Goal: Information Seeking & Learning: Check status

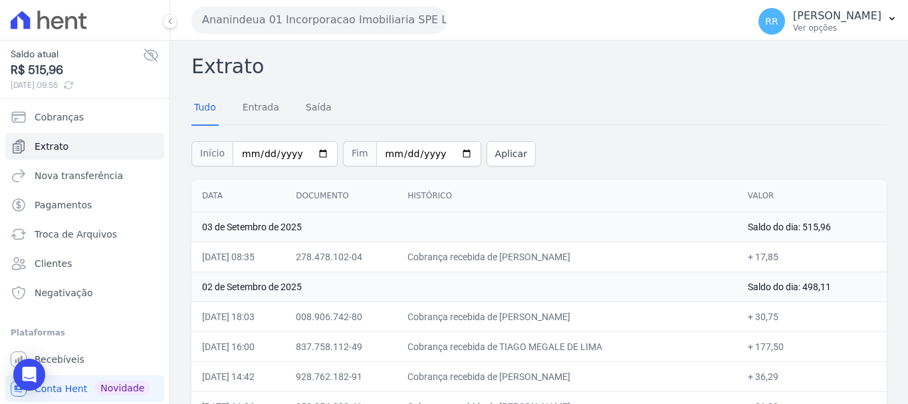
click at [296, 9] on button "Ananindeua 01 Incorporacao Imobiliaria SPE LTDA" at bounding box center [318, 20] width 255 height 27
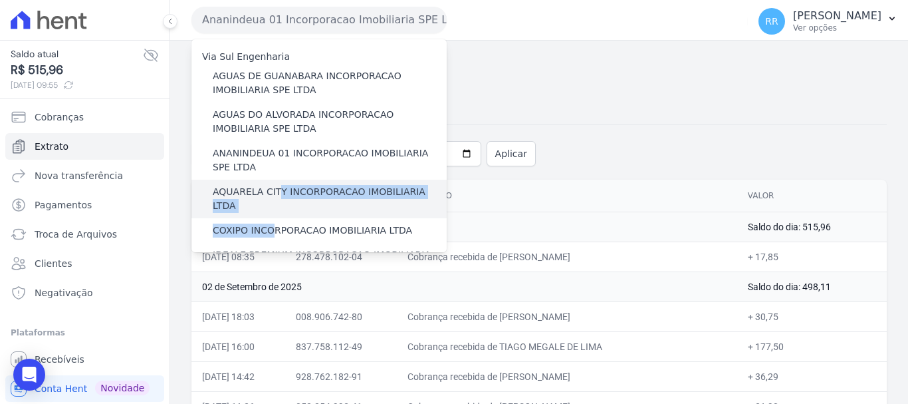
drag, startPoint x: 268, startPoint y: 210, endPoint x: 275, endPoint y: 195, distance: 16.9
click at [275, 199] on div "AQUARELA CITY INCORPORACAO IMOBILIARIA LTDA" at bounding box center [318, 198] width 255 height 39
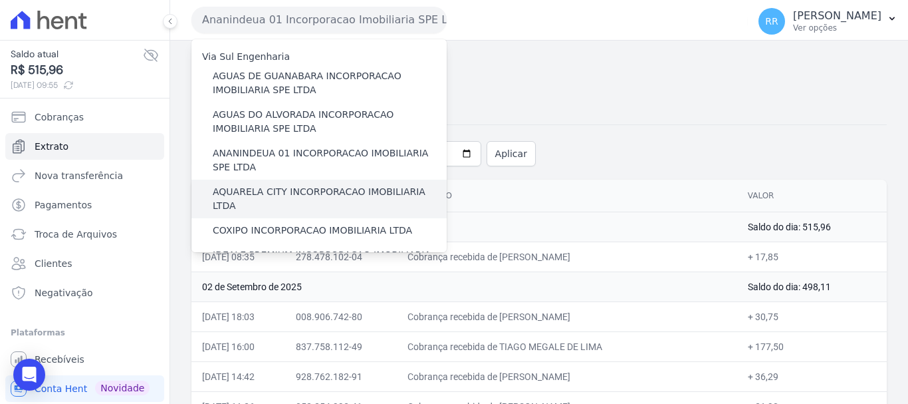
click at [243, 193] on label "AQUARELA CITY INCORPORACAO IMOBILIARIA LTDA" at bounding box center [330, 199] width 234 height 28
click at [0, 0] on input "AQUARELA CITY INCORPORACAO IMOBILIARIA LTDA" at bounding box center [0, 0] width 0 height 0
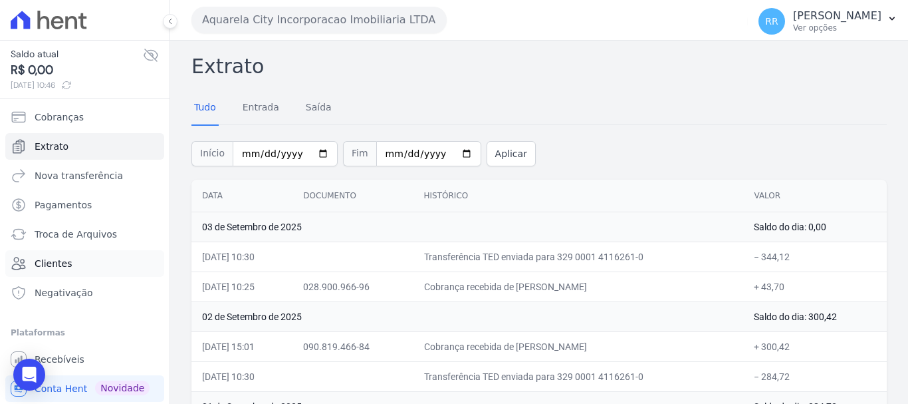
click at [48, 261] on span "Clientes" at bounding box center [53, 263] width 37 height 13
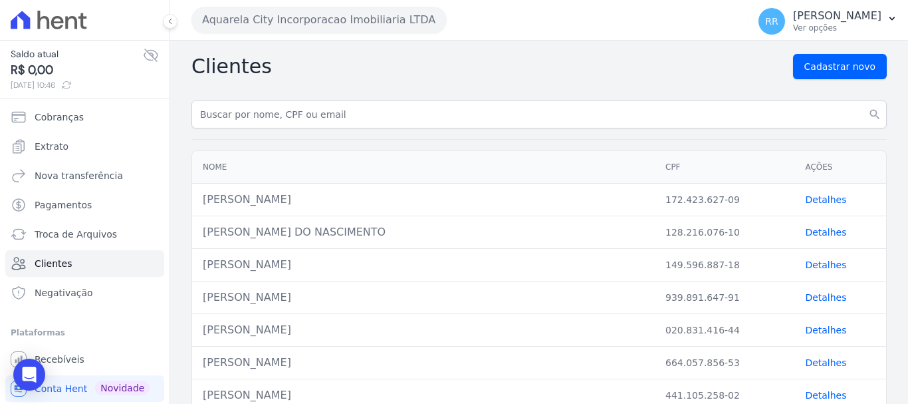
drag, startPoint x: 231, startPoint y: 130, endPoint x: 240, endPoint y: 126, distance: 9.9
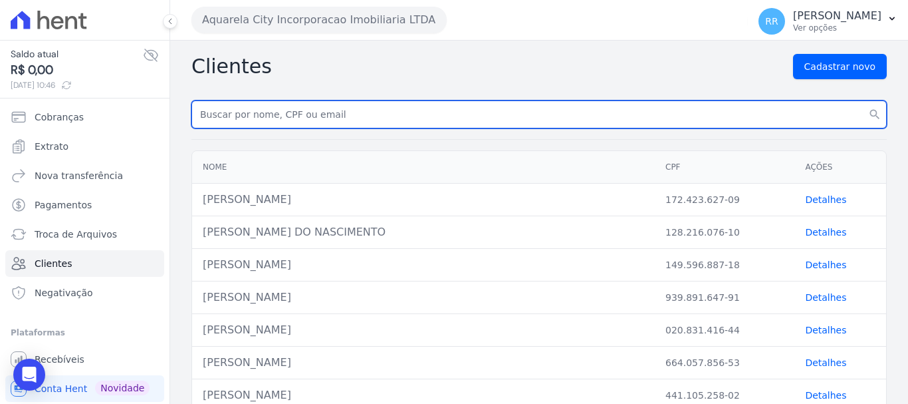
click at [256, 114] on input "text" at bounding box center [538, 114] width 695 height 28
paste input "[PERSON_NAME]"
type input "[PERSON_NAME]"
click at [863, 100] on button "search" at bounding box center [875, 114] width 24 height 28
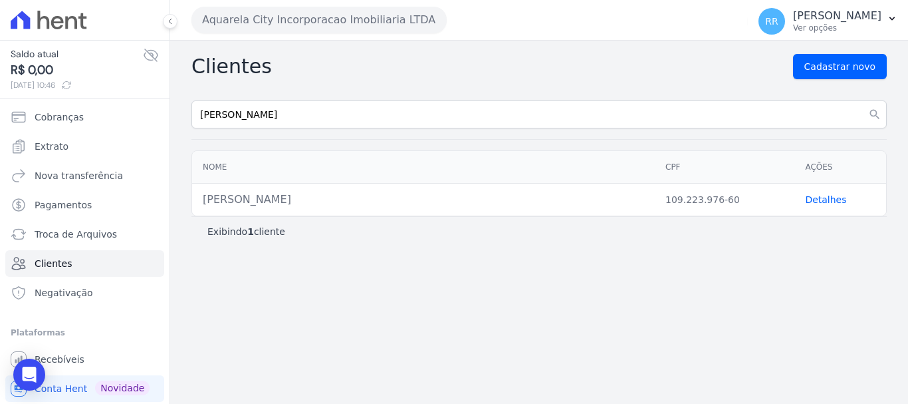
click at [826, 194] on link "Detalhes" at bounding box center [825, 199] width 41 height 11
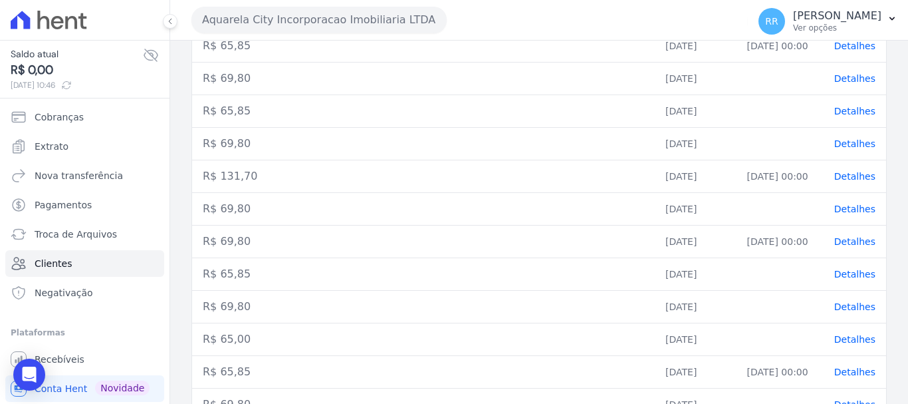
scroll to position [691, 0]
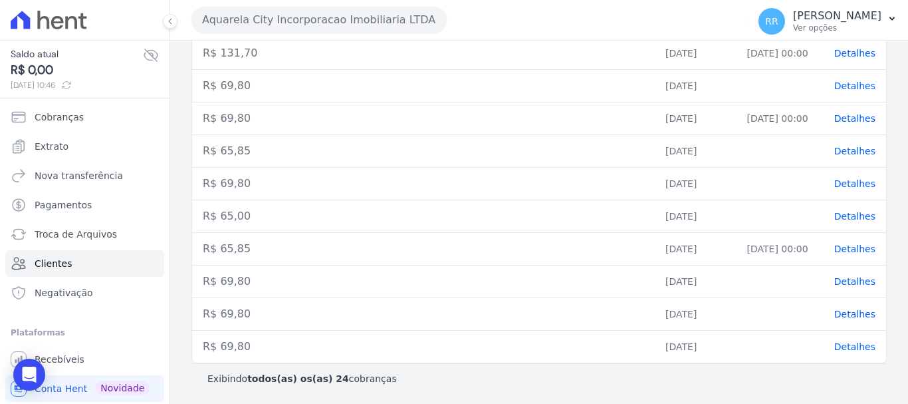
drag, startPoint x: 846, startPoint y: 344, endPoint x: 679, endPoint y: 287, distance: 176.2
click at [846, 344] on span "Detalhes" at bounding box center [854, 346] width 41 height 11
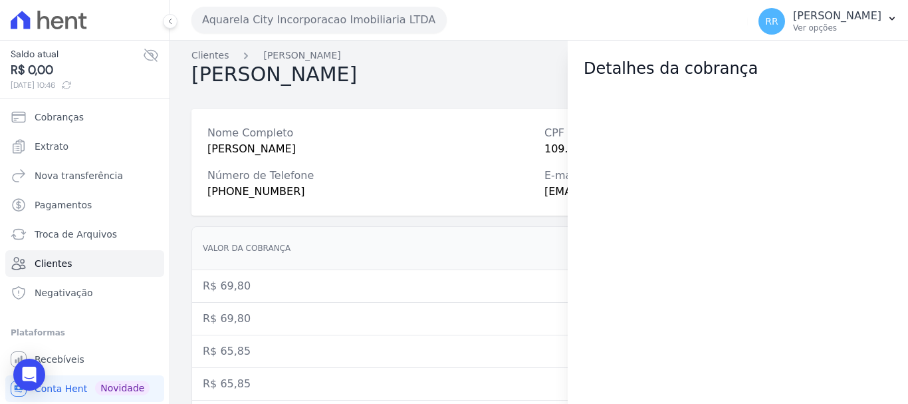
scroll to position [0, 0]
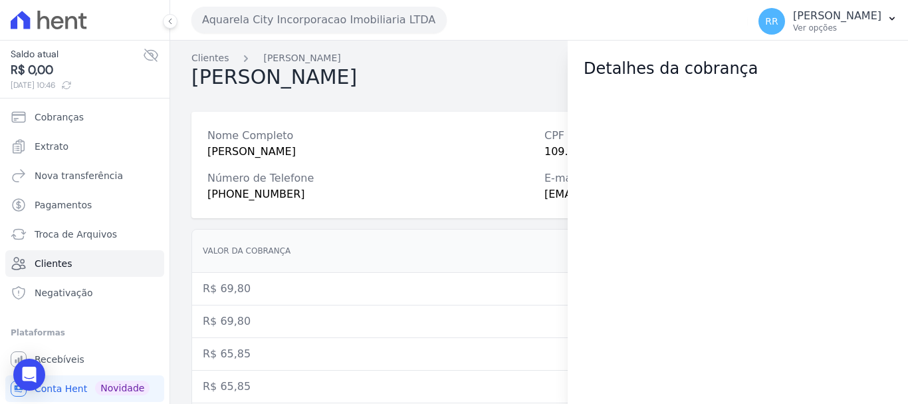
click at [366, 127] on div "Nome Completo [PERSON_NAME] CPF 109.223.976-60 Número de Telefone [PHONE_NUMBER…" at bounding box center [538, 165] width 695 height 106
click at [776, 78] on h2 "Detalhes da cobrança" at bounding box center [738, 69] width 308 height 24
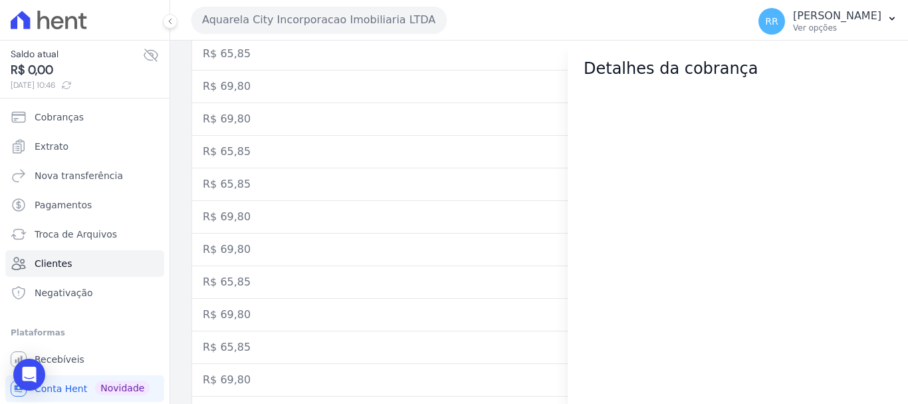
click at [473, 117] on td "R$ 69,80" at bounding box center [423, 119] width 463 height 33
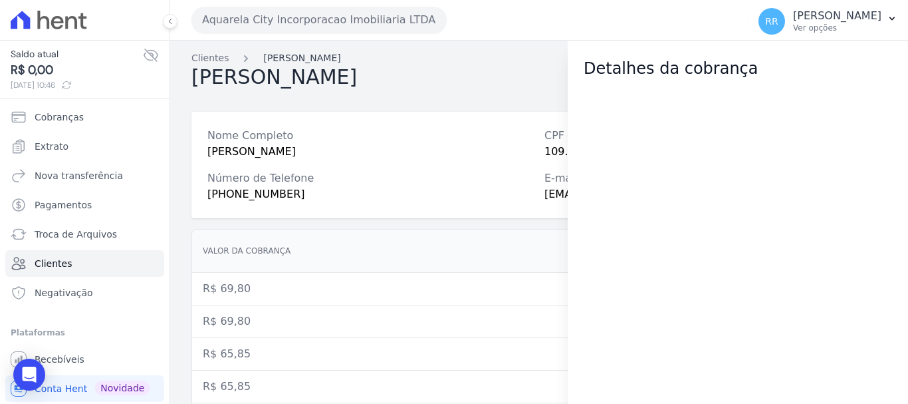
click at [293, 55] on link "[PERSON_NAME]" at bounding box center [301, 58] width 77 height 14
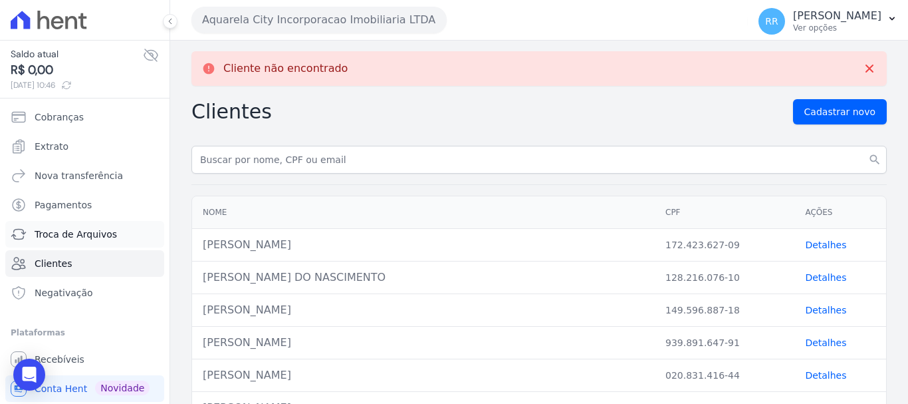
click at [58, 232] on span "Troca de Arquivos" at bounding box center [76, 233] width 82 height 13
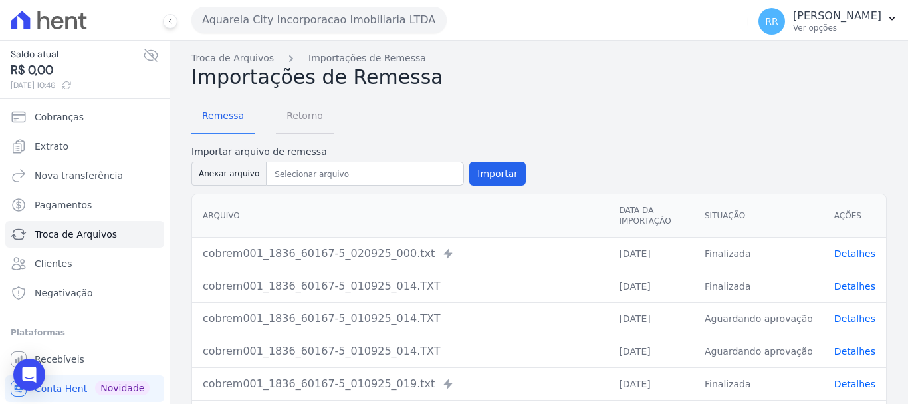
drag, startPoint x: 301, startPoint y: 129, endPoint x: 304, endPoint y: 117, distance: 12.3
click at [301, 128] on span "Retorno" at bounding box center [305, 115] width 53 height 27
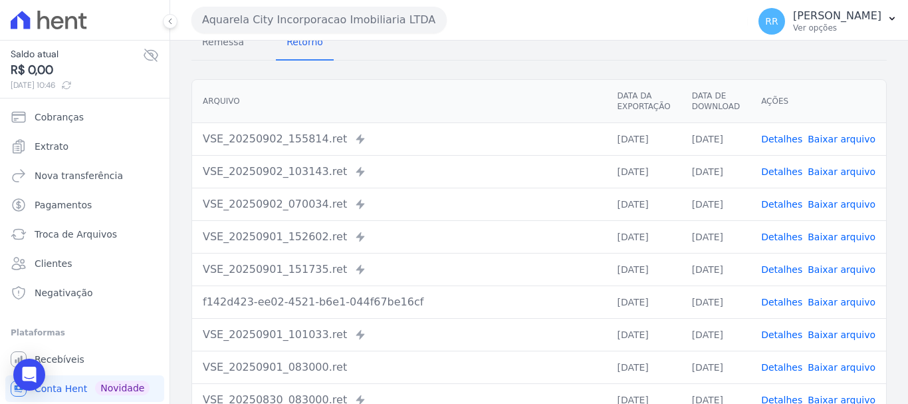
scroll to position [183, 0]
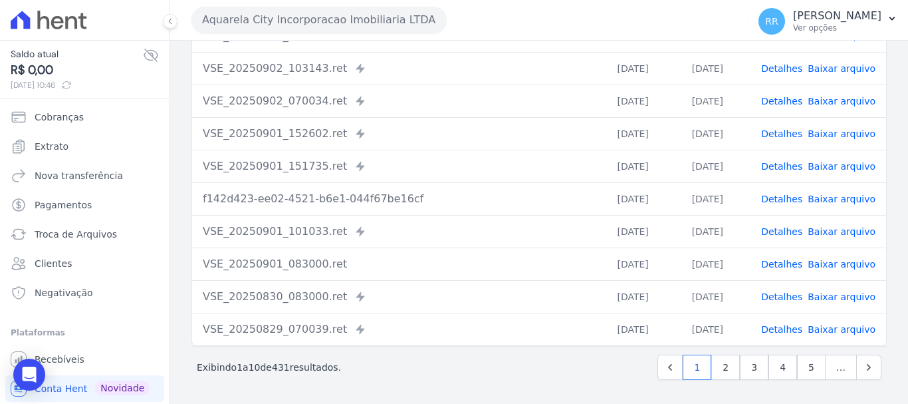
click at [787, 329] on link "Detalhes" at bounding box center [781, 329] width 41 height 11
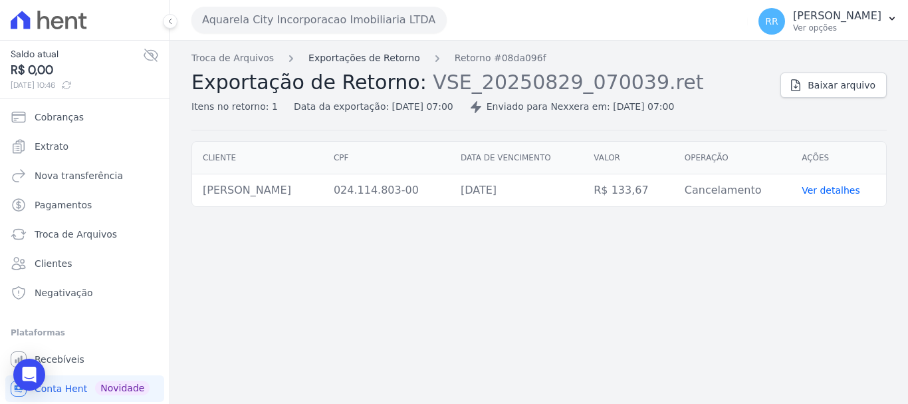
click at [394, 56] on link "Exportações de Retorno" at bounding box center [364, 58] width 112 height 14
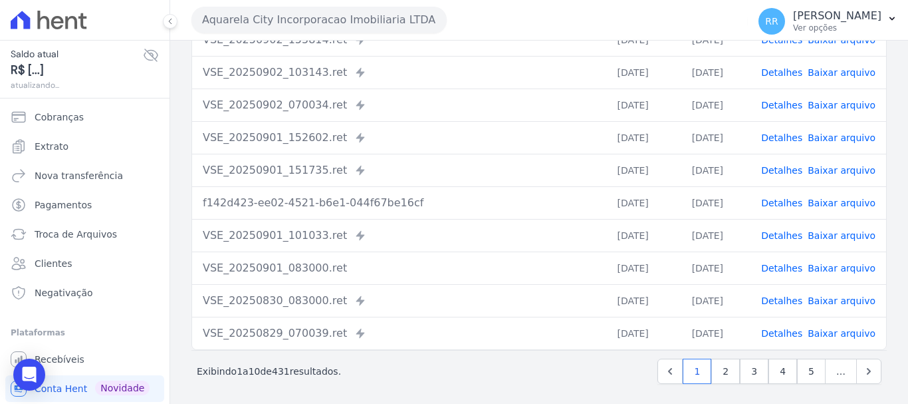
scroll to position [183, 0]
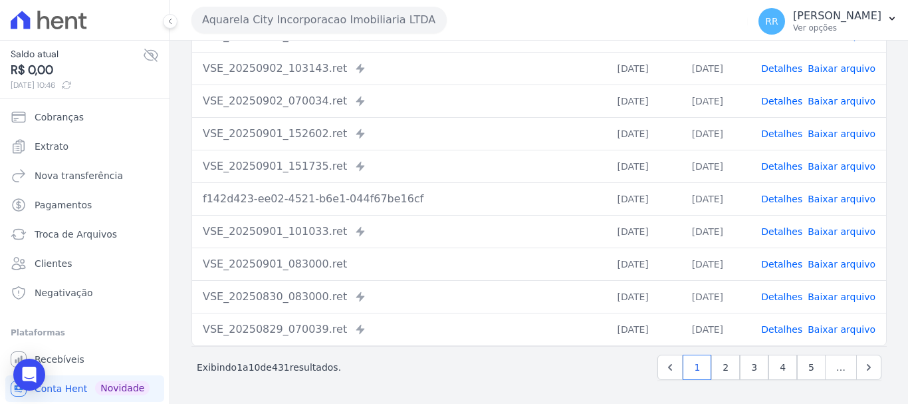
click at [788, 293] on link "Detalhes" at bounding box center [781, 296] width 41 height 11
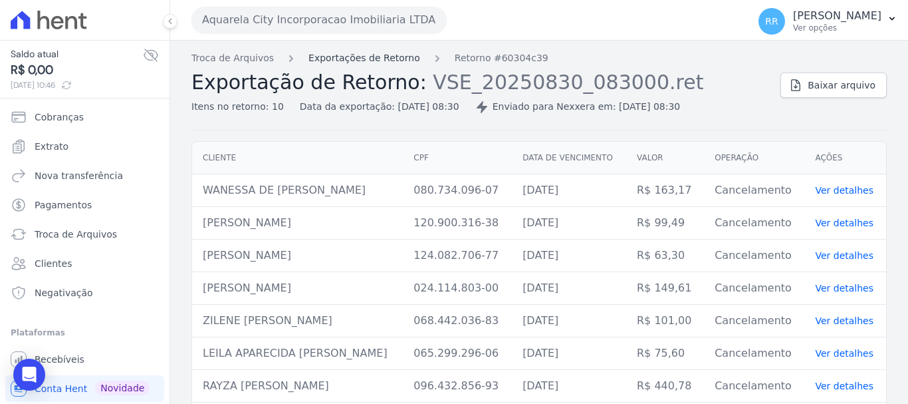
click at [382, 61] on link "Exportações de Retorno" at bounding box center [364, 58] width 112 height 14
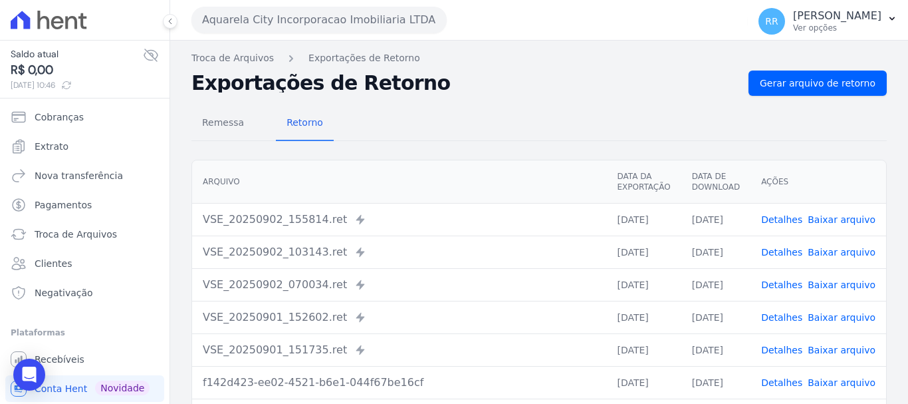
scroll to position [183, 0]
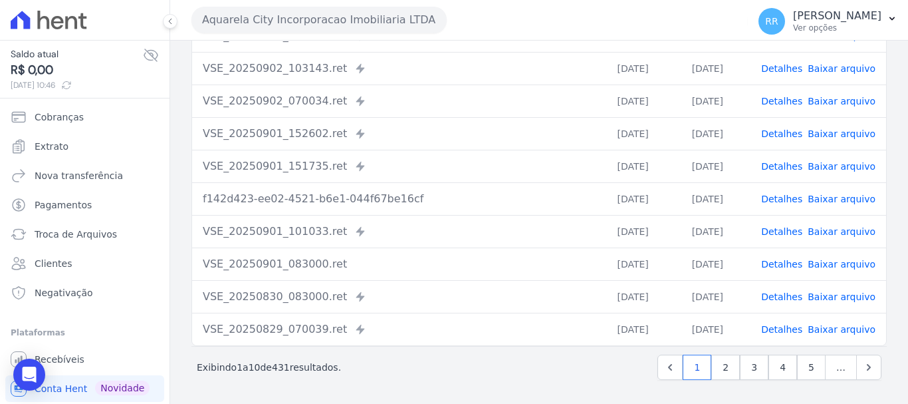
click at [782, 261] on link "Detalhes" at bounding box center [781, 264] width 41 height 11
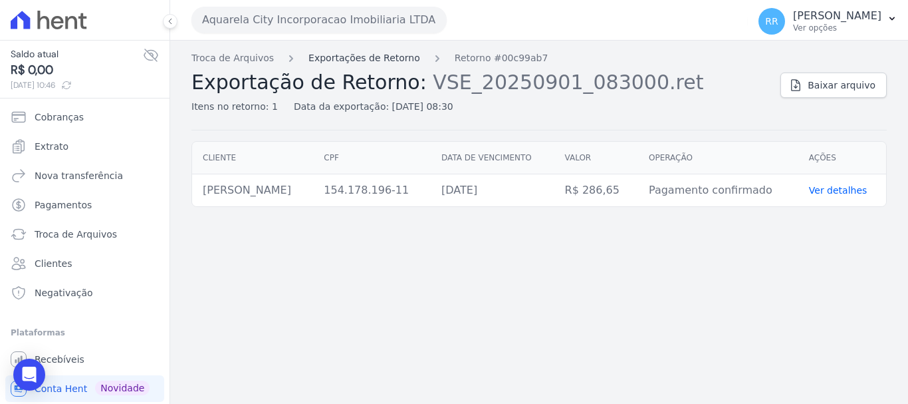
click at [400, 61] on link "Exportações de Retorno" at bounding box center [364, 58] width 112 height 14
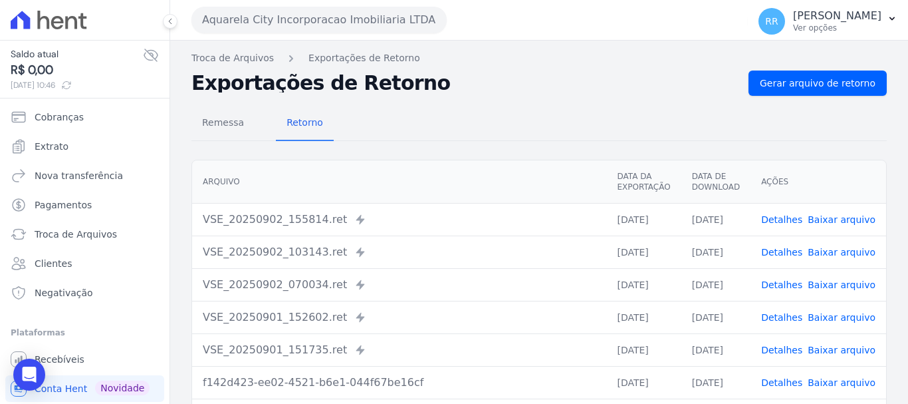
click at [777, 316] on link "Detalhes" at bounding box center [781, 317] width 41 height 11
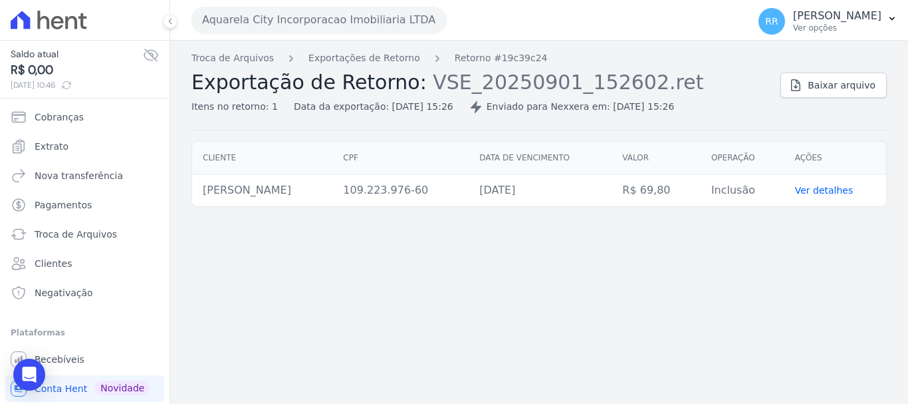
click at [839, 185] on link "Ver detalhes" at bounding box center [824, 190] width 59 height 11
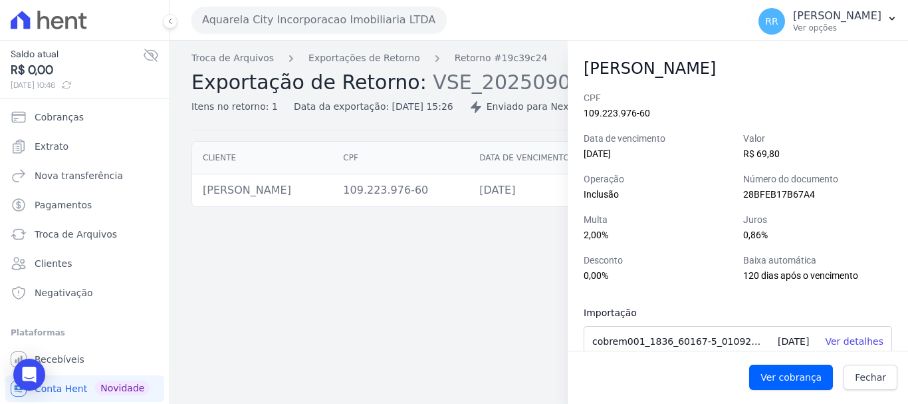
scroll to position [17, 0]
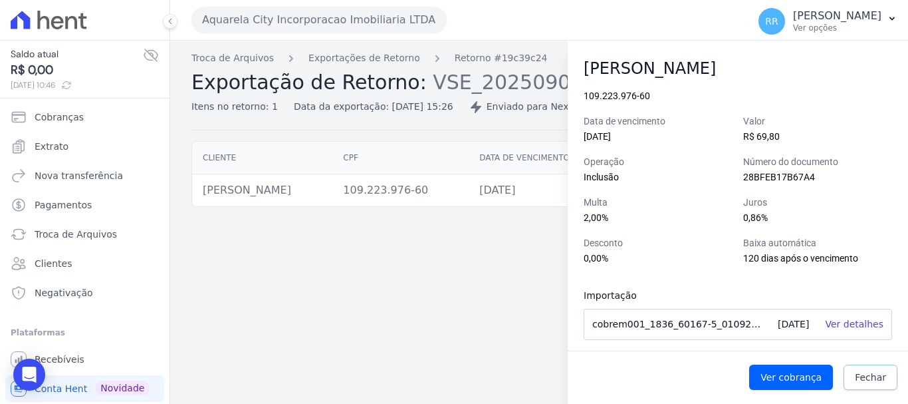
click at [874, 377] on span "Fechar" at bounding box center [870, 376] width 31 height 13
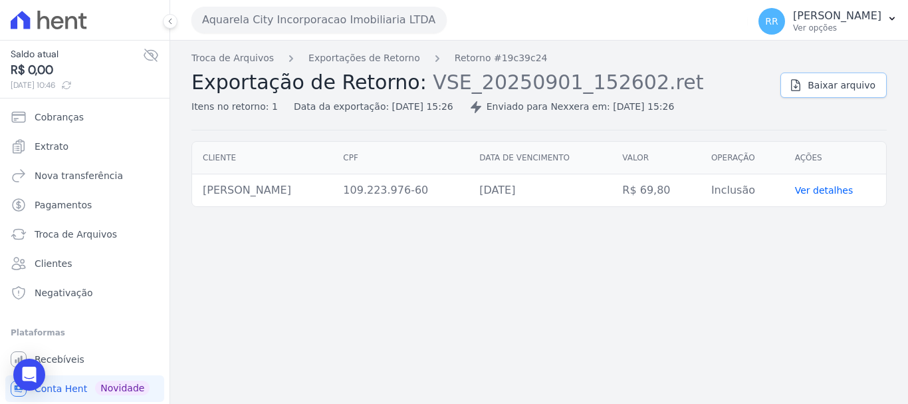
click at [862, 76] on link "Baixar arquivo" at bounding box center [833, 84] width 106 height 25
drag, startPoint x: 610, startPoint y: 292, endPoint x: 285, endPoint y: 261, distance: 325.9
click at [600, 293] on div "Troca de Arquivos Exportações de Retorno Retorno #19c39c24 Exportação de Retorn…" at bounding box center [539, 222] width 738 height 363
click at [823, 186] on link "Ver detalhes" at bounding box center [824, 190] width 59 height 11
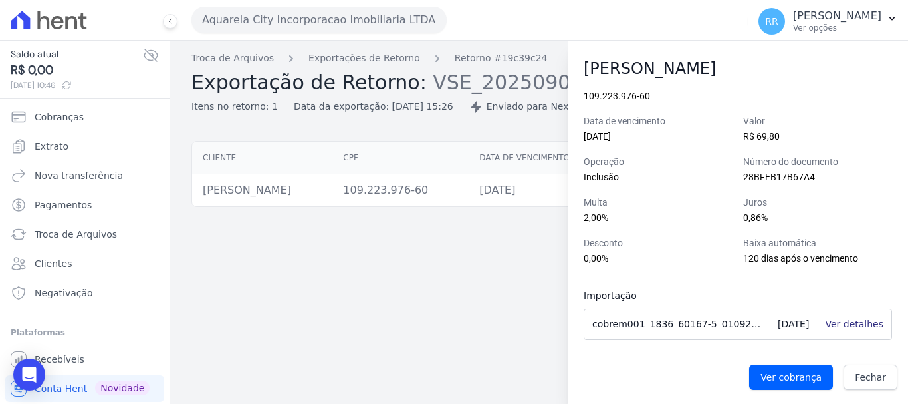
click at [844, 324] on link "Ver detalhes" at bounding box center [854, 323] width 59 height 11
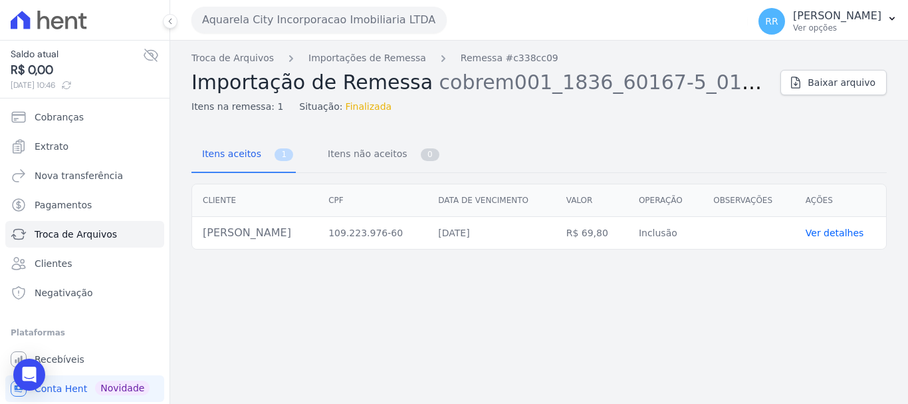
click at [841, 227] on link "Ver detalhes" at bounding box center [835, 232] width 59 height 11
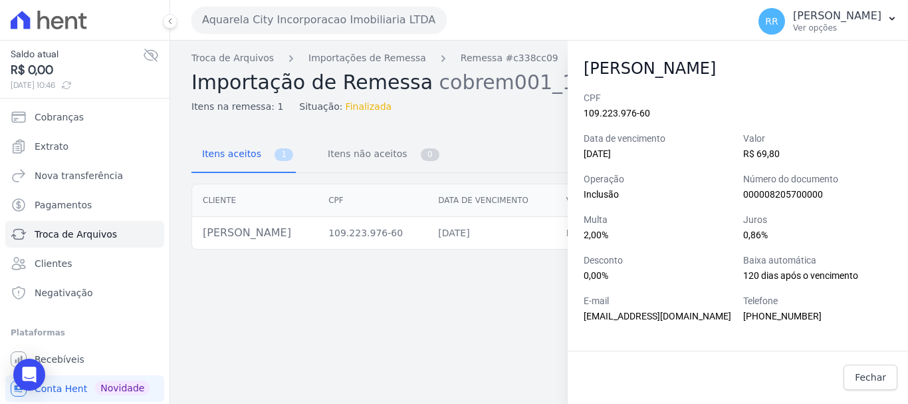
drag, startPoint x: 441, startPoint y: 339, endPoint x: 102, endPoint y: 160, distance: 383.3
click at [430, 339] on div "Troca de Arquivos Importações de Remessa Remessa #c338cc09 Importação de Remess…" at bounding box center [539, 222] width 738 height 363
click at [870, 388] on link "Fechar" at bounding box center [871, 376] width 54 height 25
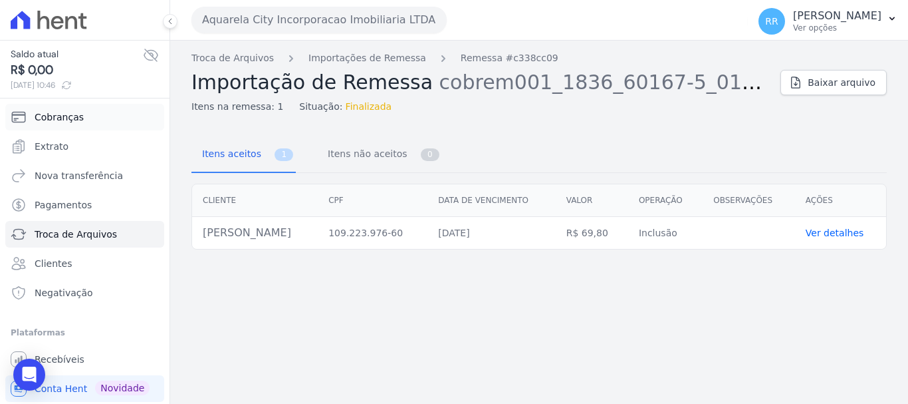
click at [68, 122] on span "Cobranças" at bounding box center [59, 116] width 49 height 13
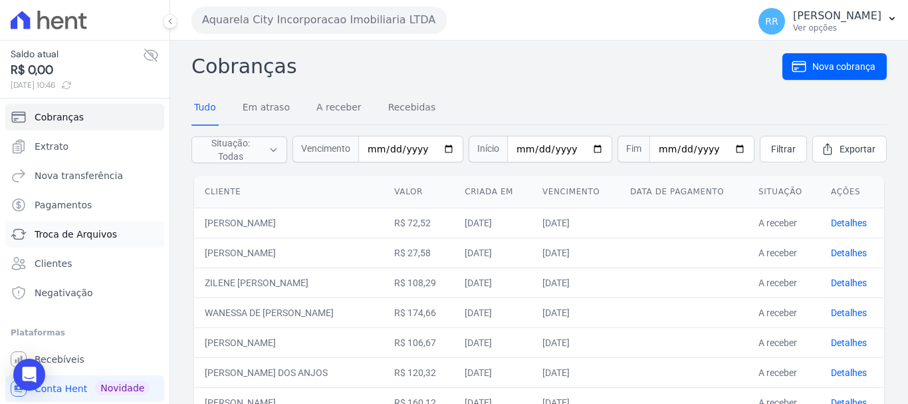
click at [70, 239] on span "Troca de Arquivos" at bounding box center [76, 233] width 82 height 13
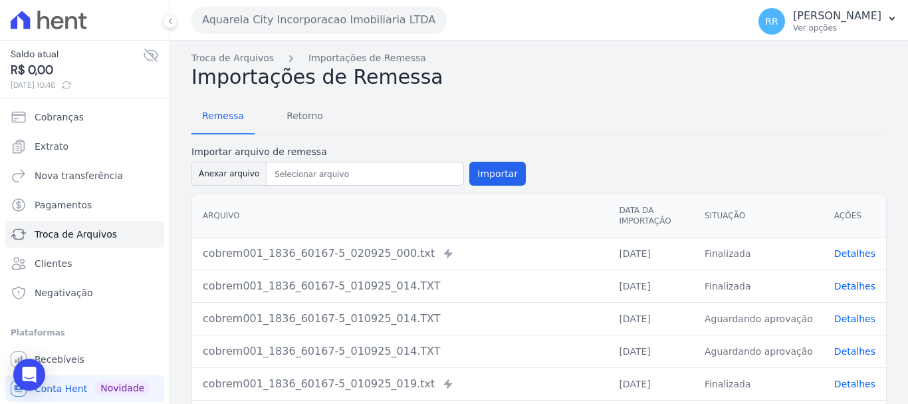
drag, startPoint x: 310, startPoint y: 173, endPoint x: 554, endPoint y: 149, distance: 244.5
click at [759, 140] on div "Remessa Retorno Importar arquivo de remessa Anexar arquivo Importar [GEOGRAPHIC…" at bounding box center [538, 349] width 695 height 521
click at [56, 253] on link "Clientes" at bounding box center [84, 263] width 159 height 27
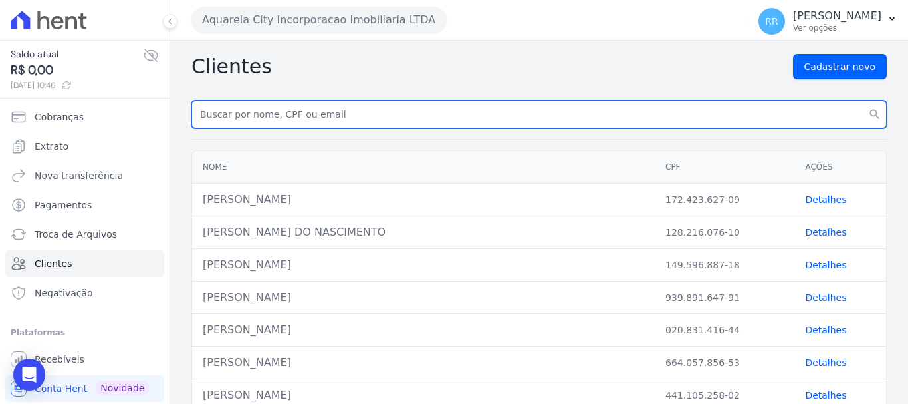
paste input "[PERSON_NAME]"
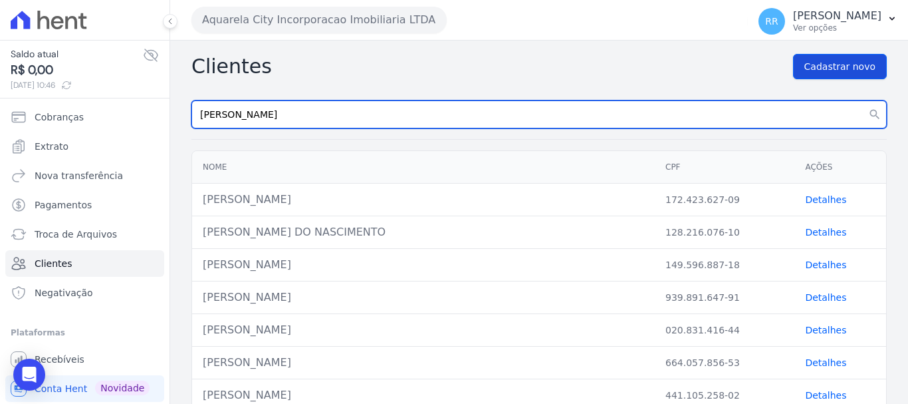
type input "[PERSON_NAME]"
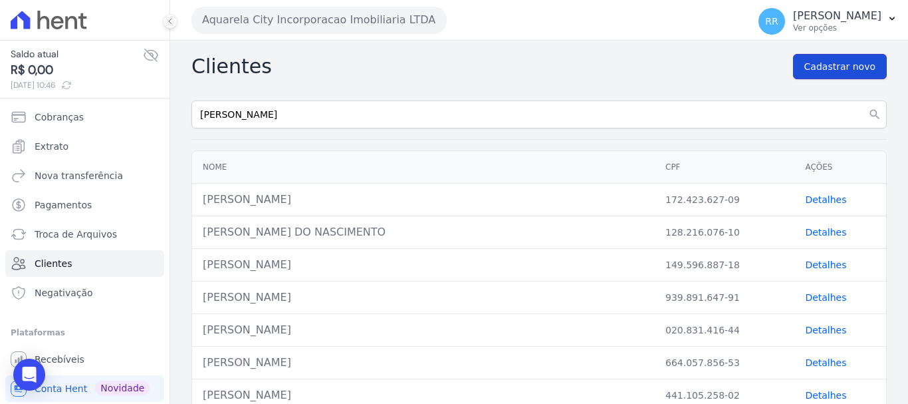
click at [838, 72] on span "Cadastrar novo" at bounding box center [839, 66] width 71 height 13
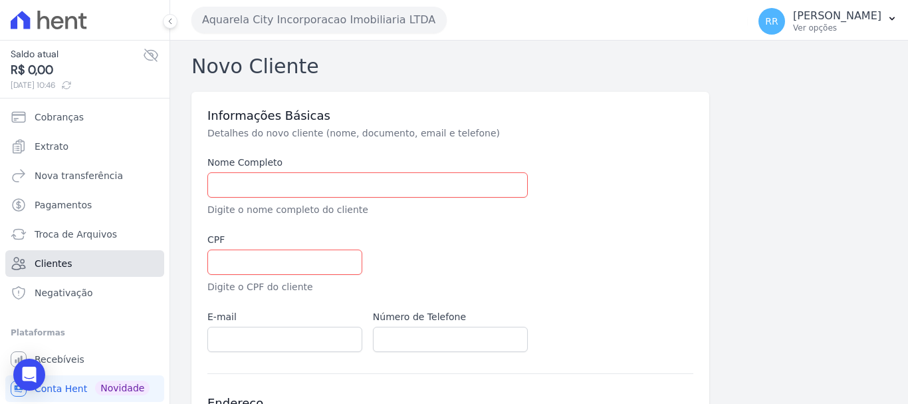
click at [66, 261] on span "Clientes" at bounding box center [53, 263] width 37 height 13
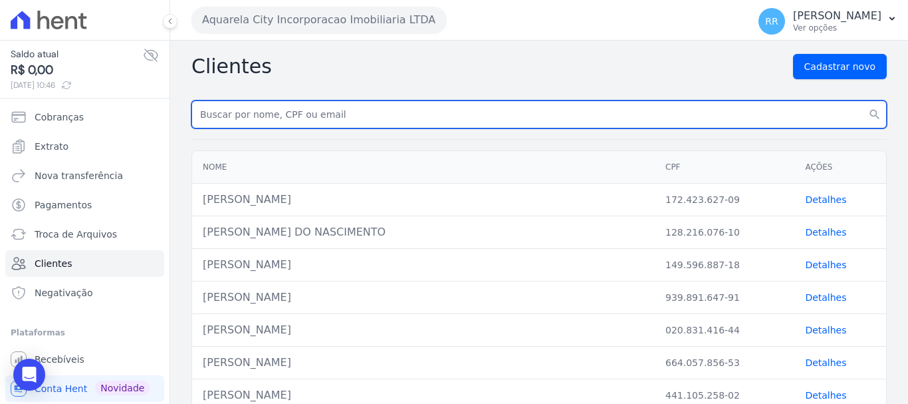
click at [287, 117] on input "text" at bounding box center [538, 114] width 695 height 28
paste input "[PERSON_NAME]"
type input "[PERSON_NAME]"
click at [863, 100] on button "search" at bounding box center [875, 114] width 24 height 28
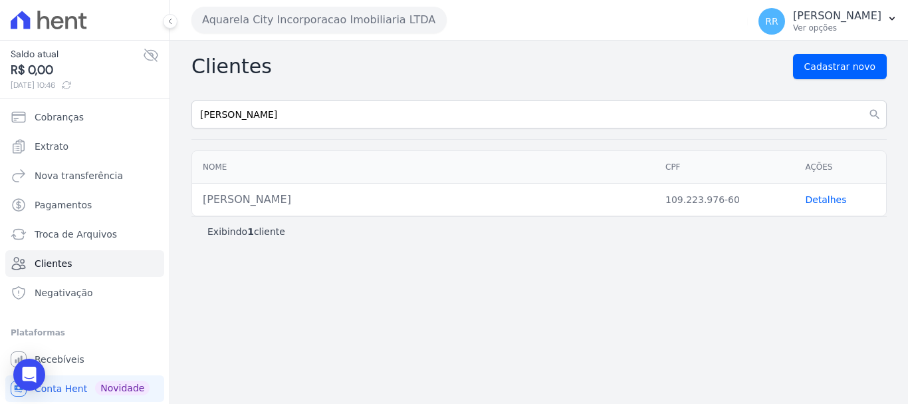
click at [826, 196] on link "Detalhes" at bounding box center [825, 199] width 41 height 11
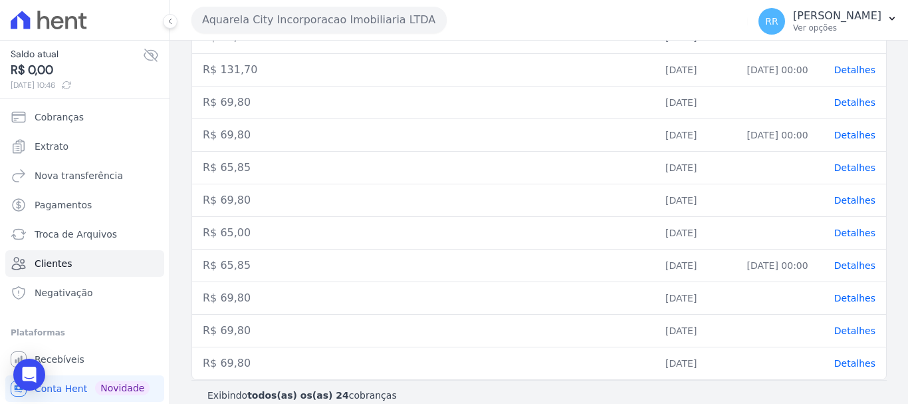
scroll to position [691, 0]
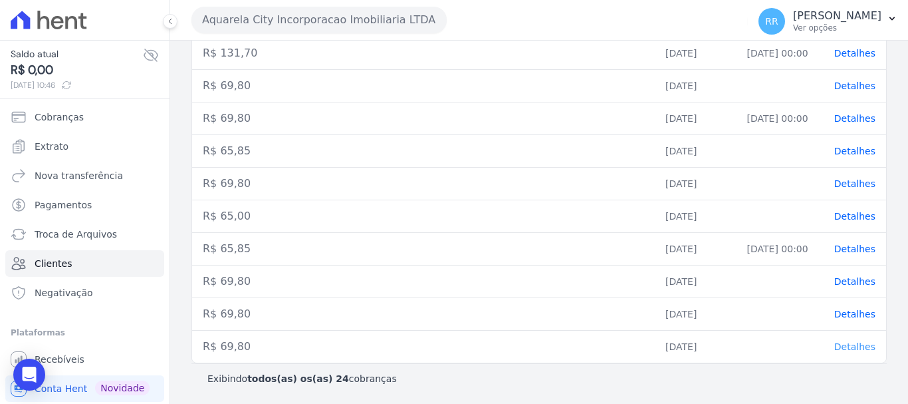
click at [836, 346] on span "Detalhes" at bounding box center [854, 346] width 41 height 11
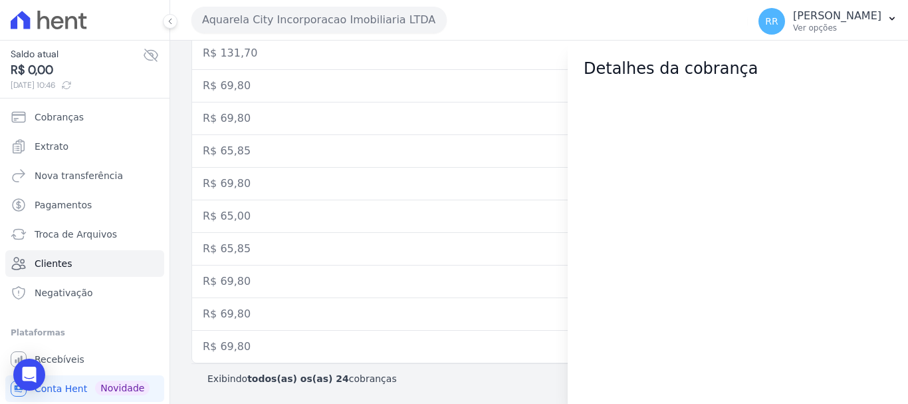
click at [407, 360] on td "R$ 69,80" at bounding box center [423, 346] width 463 height 33
click at [396, 361] on td "R$ 69,80" at bounding box center [423, 346] width 463 height 33
click at [402, 340] on td "R$ 69,80" at bounding box center [423, 346] width 463 height 33
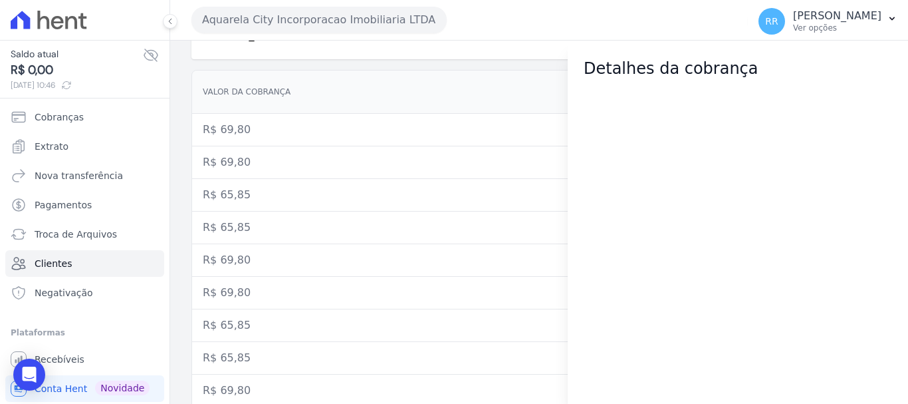
scroll to position [0, 0]
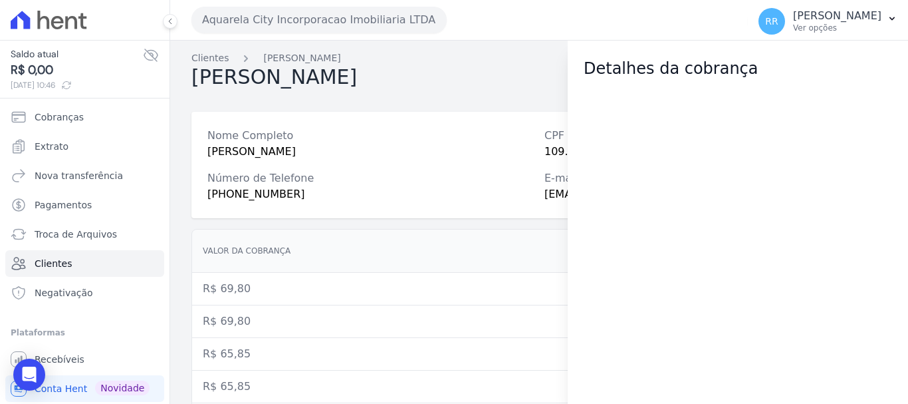
click at [446, 78] on div "[PERSON_NAME] Alterar Nova cobrança" at bounding box center [538, 77] width 695 height 25
click at [64, 296] on span "Negativação" at bounding box center [64, 292] width 59 height 13
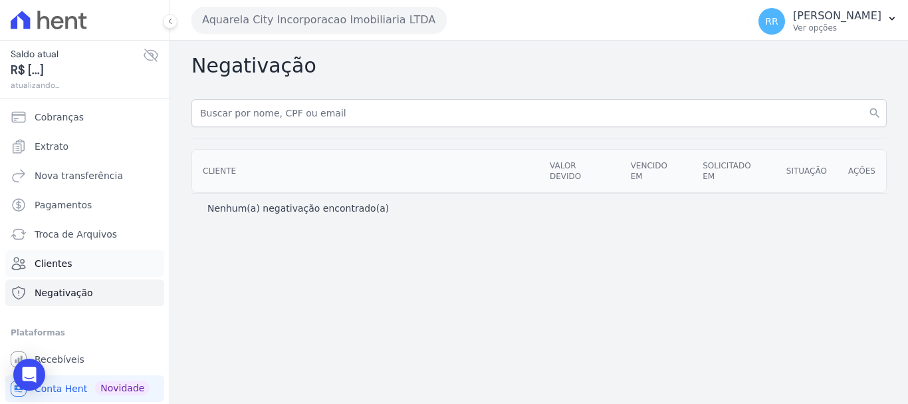
click at [31, 268] on link "Clientes" at bounding box center [84, 263] width 159 height 27
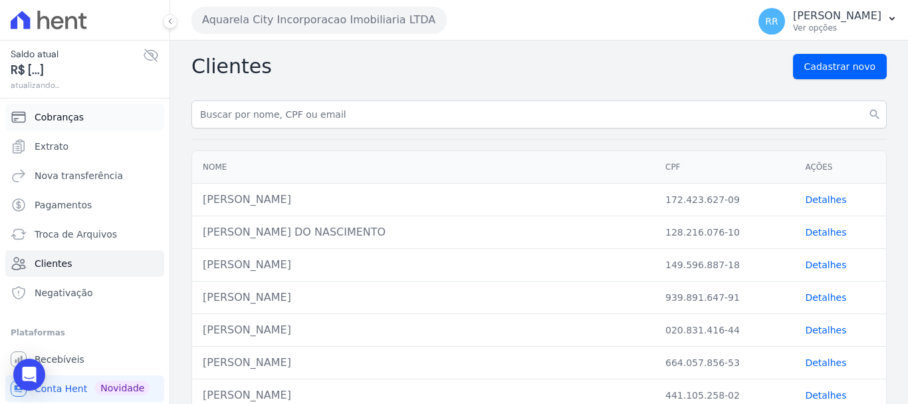
click at [70, 116] on span "Cobranças" at bounding box center [59, 116] width 49 height 13
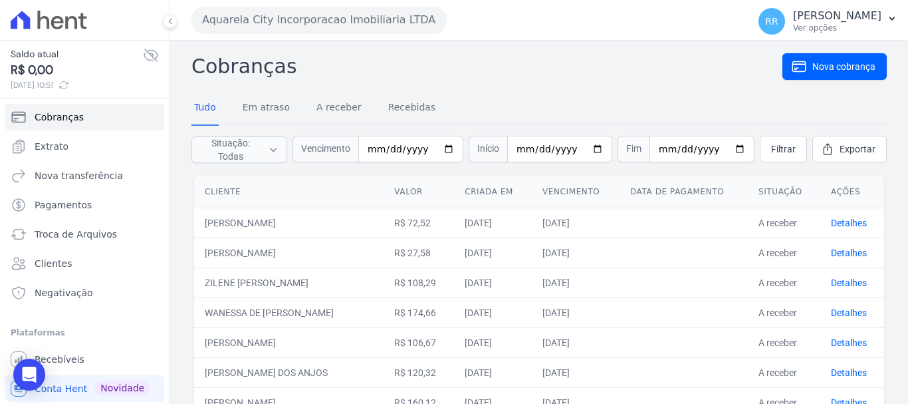
click at [525, 106] on nav "Tudo Em atraso A receber Recebidas" at bounding box center [538, 108] width 695 height 33
drag, startPoint x: 566, startPoint y: 55, endPoint x: 543, endPoint y: 65, distance: 25.6
click at [567, 55] on h2 "Cobranças" at bounding box center [486, 66] width 591 height 30
